Goal: Navigation & Orientation: Find specific page/section

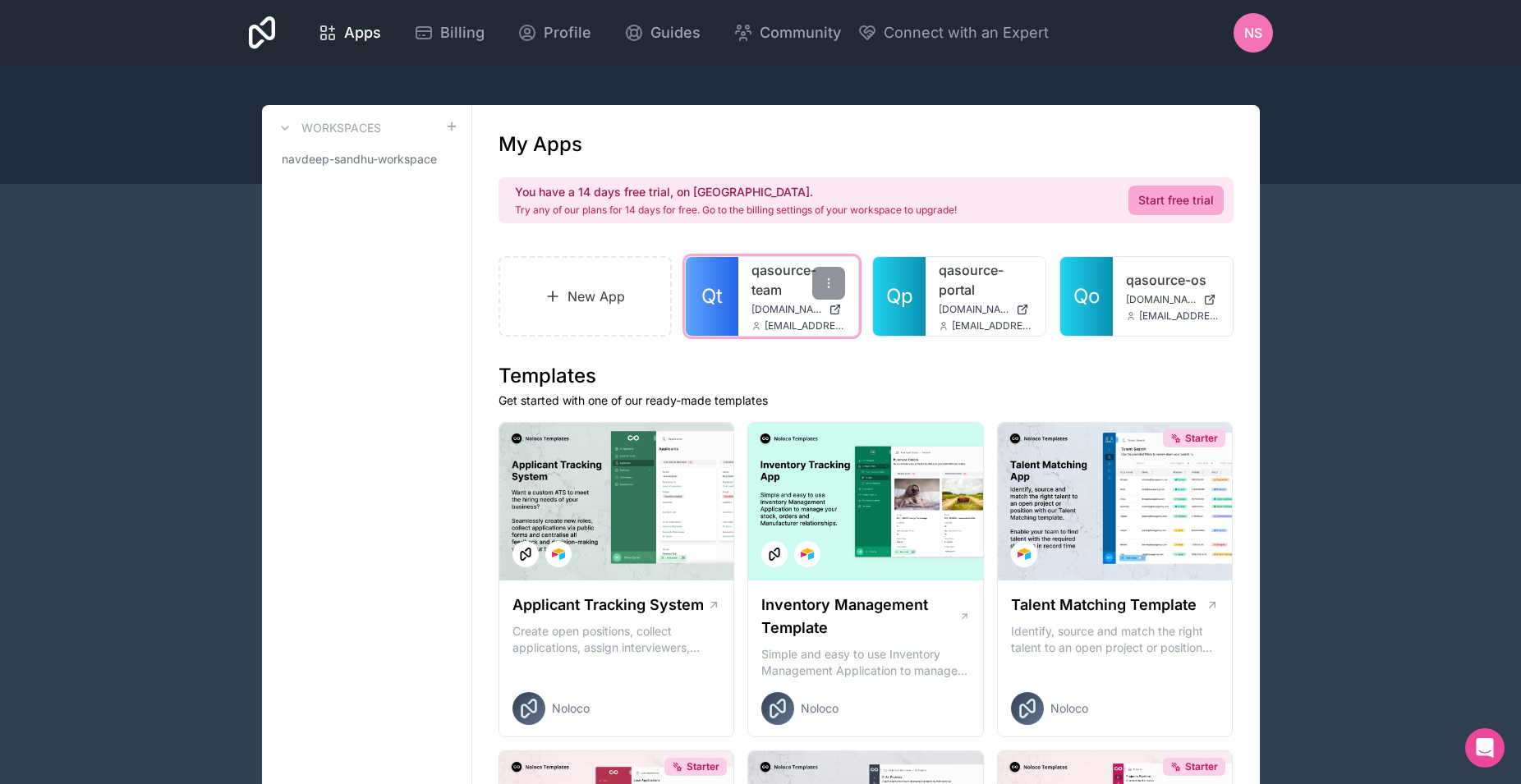
click at [777, 296] on link "qasource-team" at bounding box center [798, 280] width 93 height 40
click at [441, 160] on icon at bounding box center [446, 160] width 14 height 14
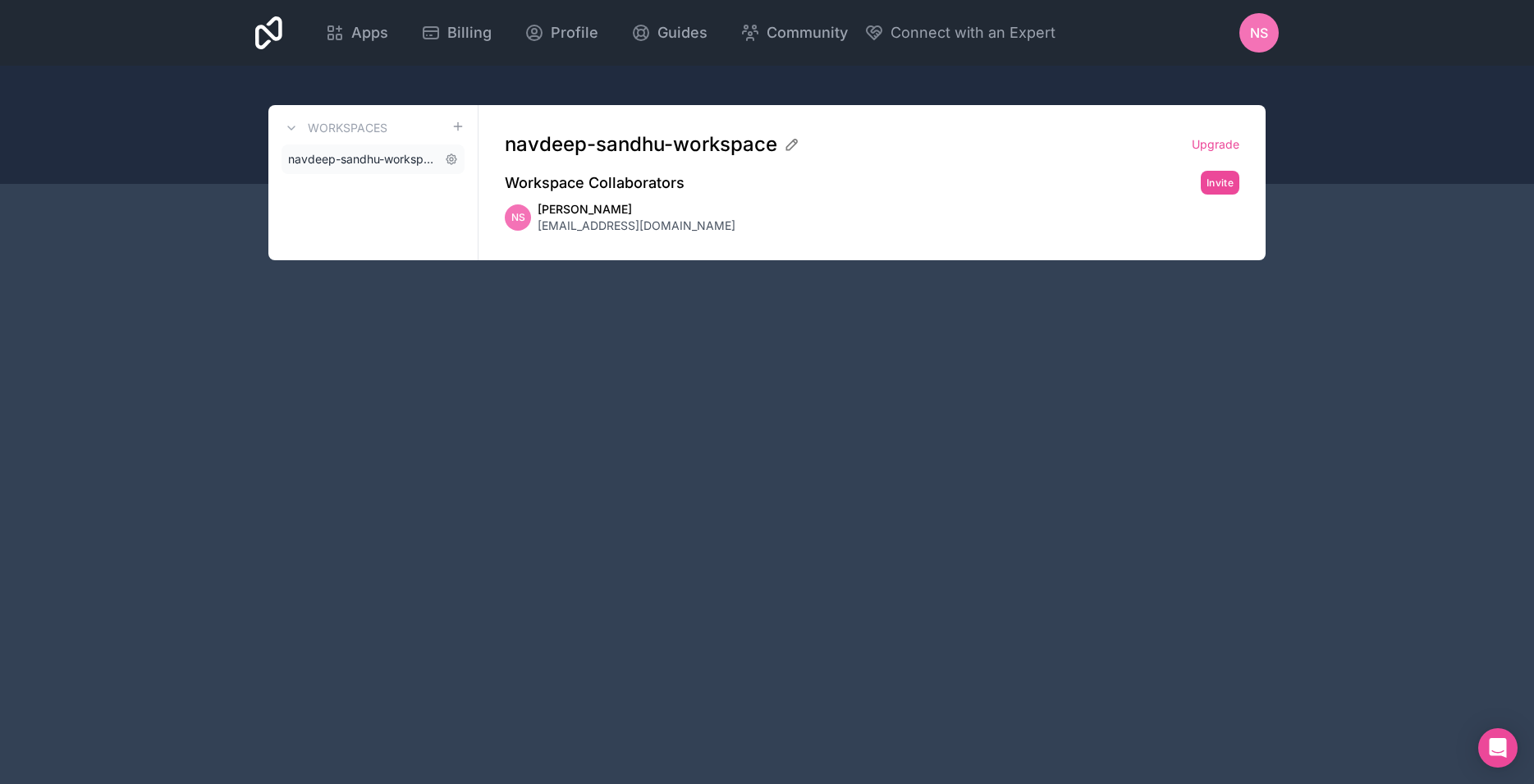
click at [441, 158] on link "navdeep-sandhu-workspace" at bounding box center [373, 160] width 183 height 29
click at [446, 159] on icon at bounding box center [451, 160] width 10 height 10
click at [1258, 35] on span "nS" at bounding box center [1259, 33] width 18 height 19
click at [1374, 76] on div at bounding box center [767, 125] width 1534 height 119
click at [271, 37] on icon at bounding box center [268, 33] width 27 height 33
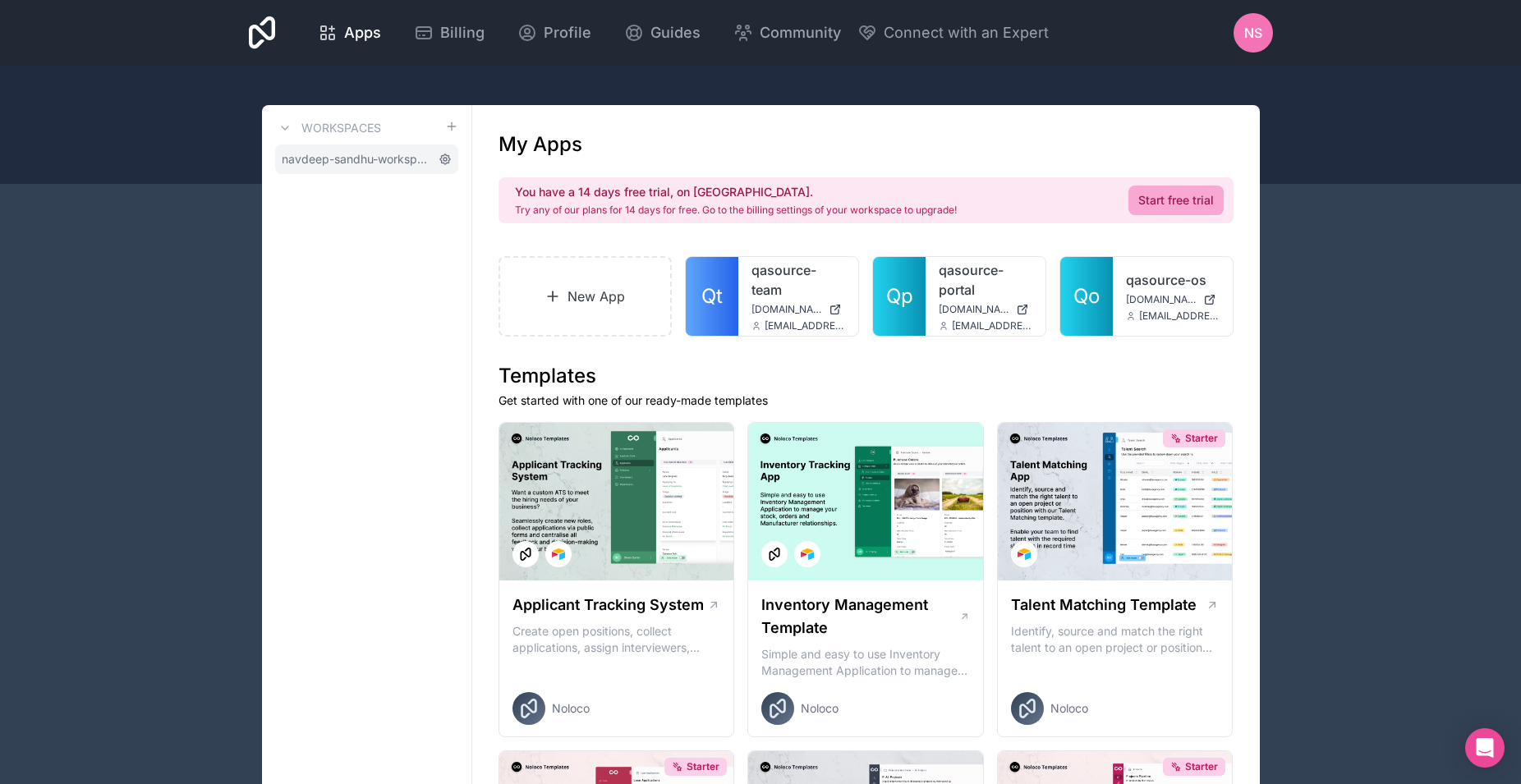
click at [450, 160] on icon at bounding box center [446, 160] width 14 height 14
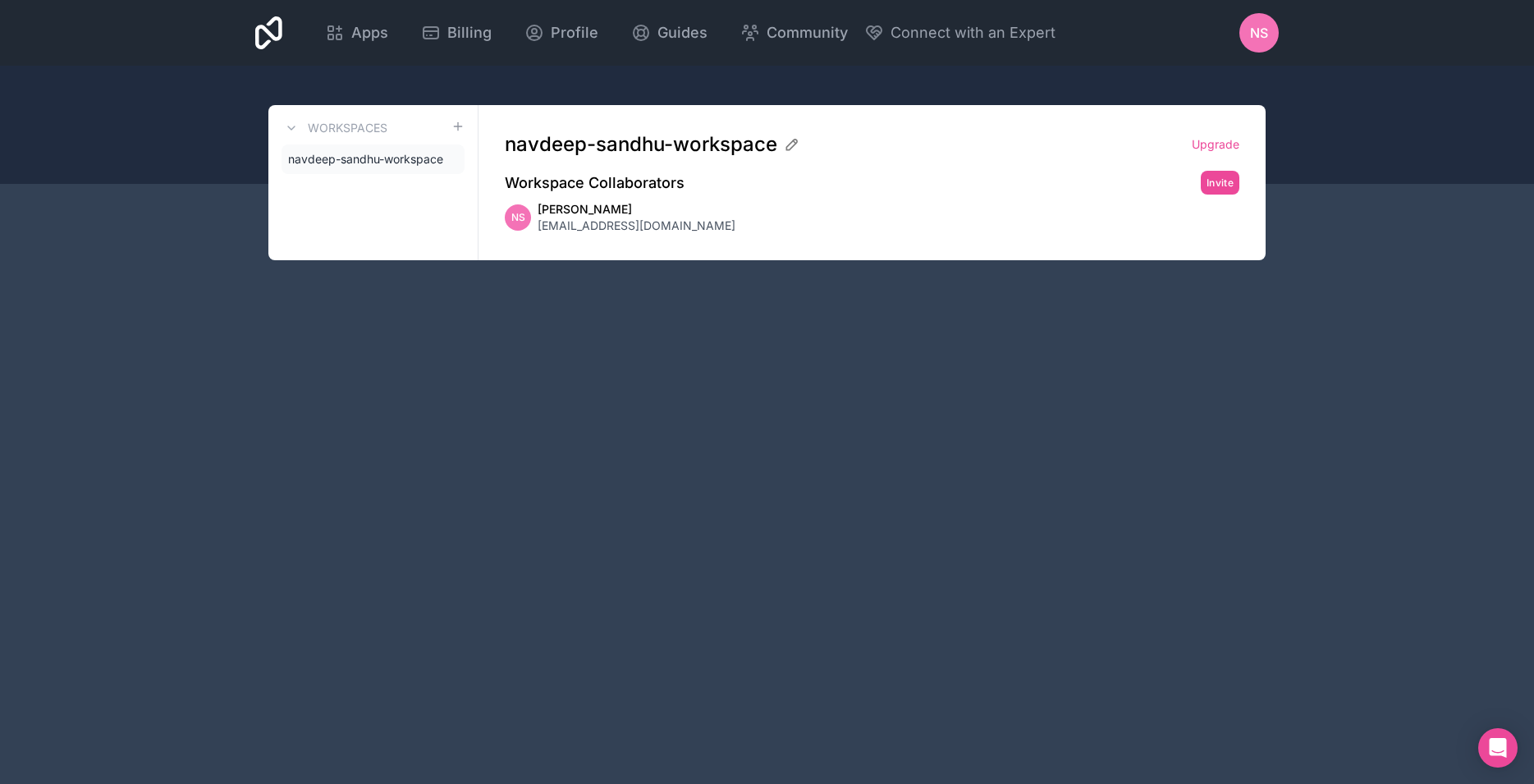
click at [0, 0] on icon at bounding box center [0, 0] width 0 height 0
click at [586, 224] on span "nsinghsandhu@qasource.com" at bounding box center [636, 226] width 197 height 17
click at [388, 32] on span "Apps" at bounding box center [370, 33] width 37 height 23
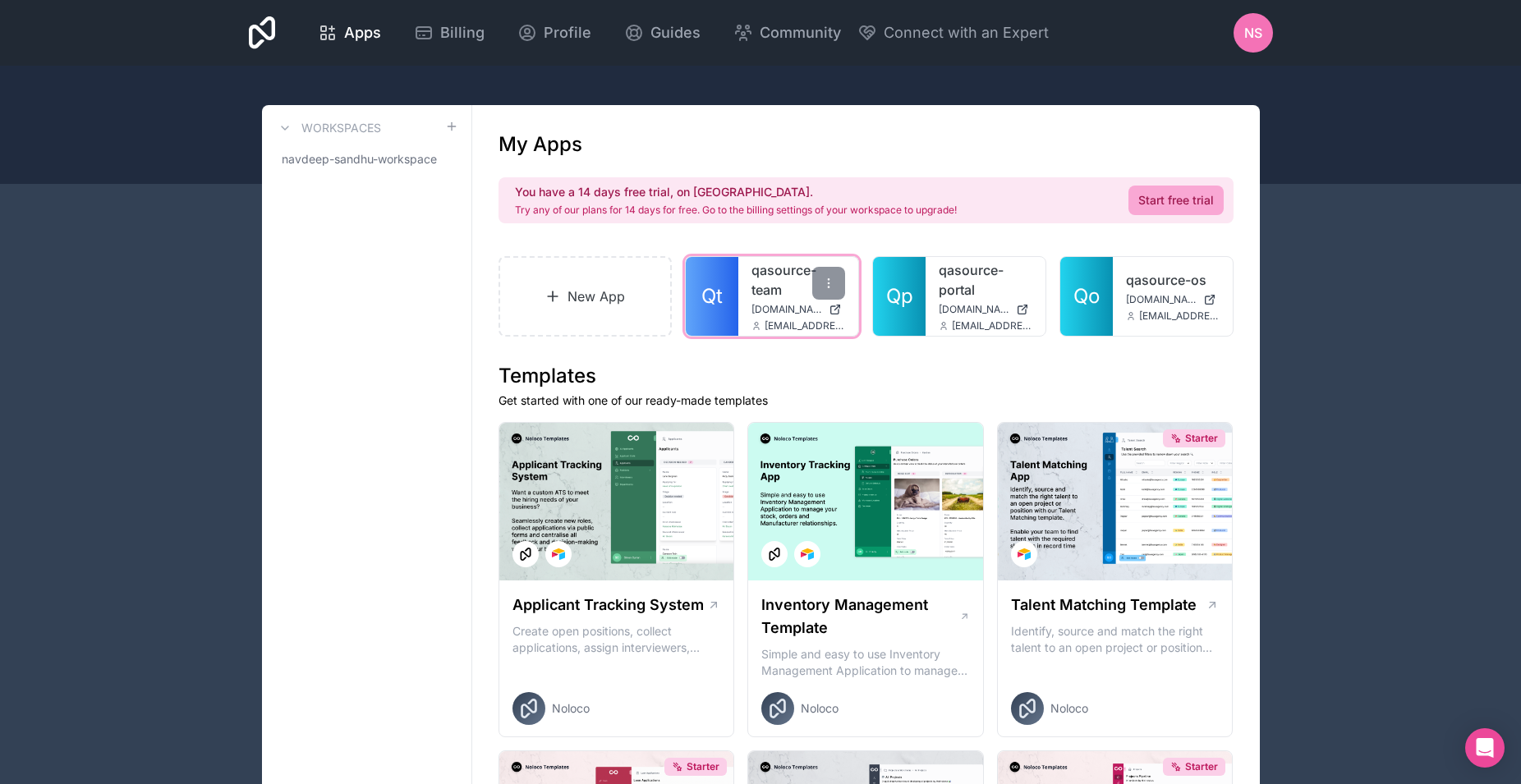
click at [779, 295] on link "qasource-team" at bounding box center [798, 280] width 93 height 40
